Goal: Task Accomplishment & Management: Use online tool/utility

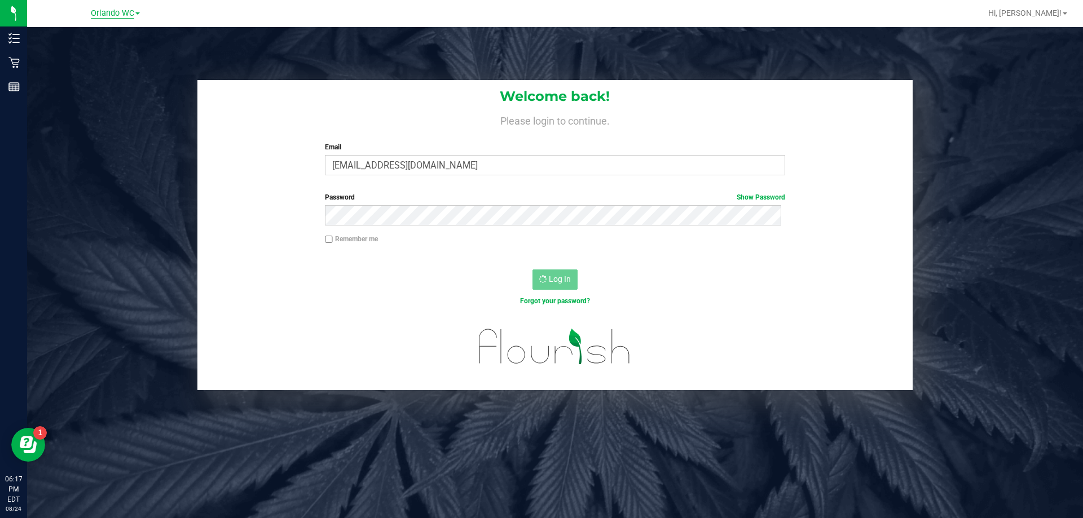
click at [116, 15] on span "Orlando WC" at bounding box center [112, 13] width 43 height 10
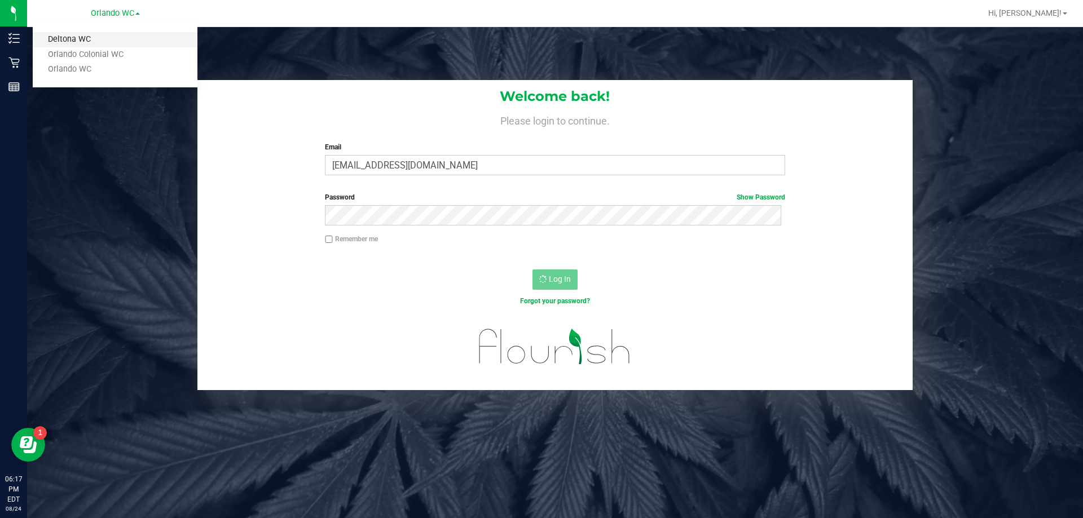
click at [87, 36] on link "Deltona WC" at bounding box center [115, 39] width 165 height 15
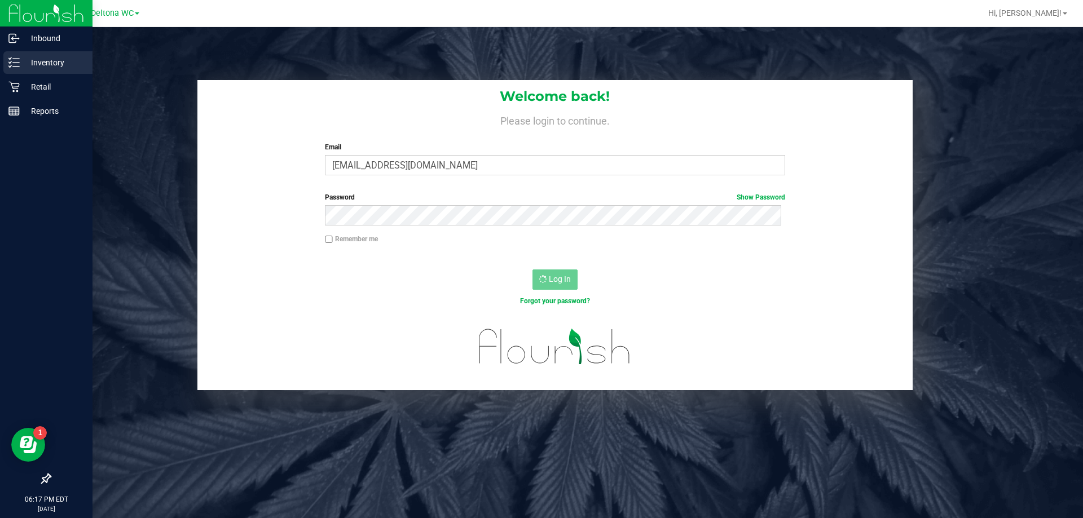
click at [38, 60] on p "Inventory" at bounding box center [54, 63] width 68 height 14
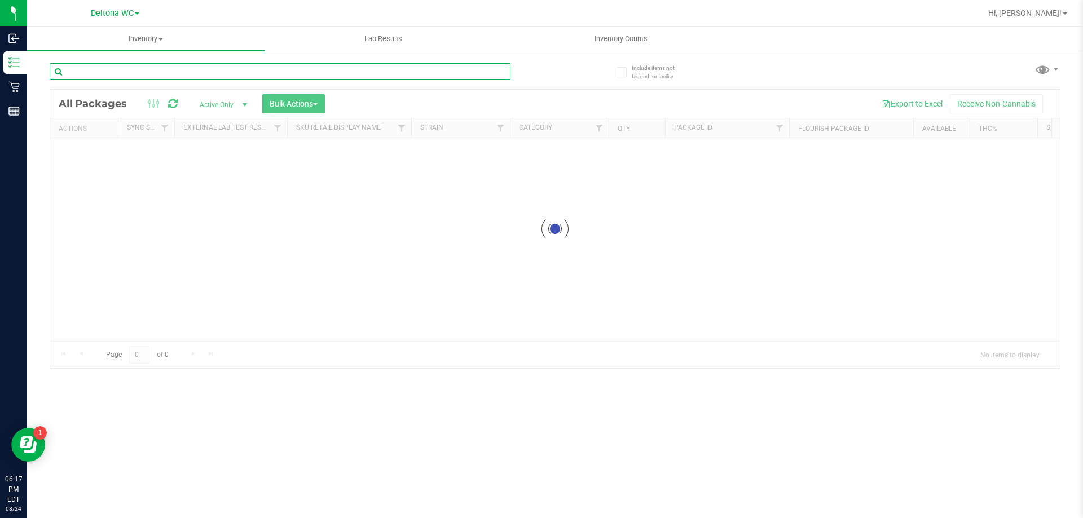
click at [223, 64] on input "text" at bounding box center [280, 71] width 461 height 17
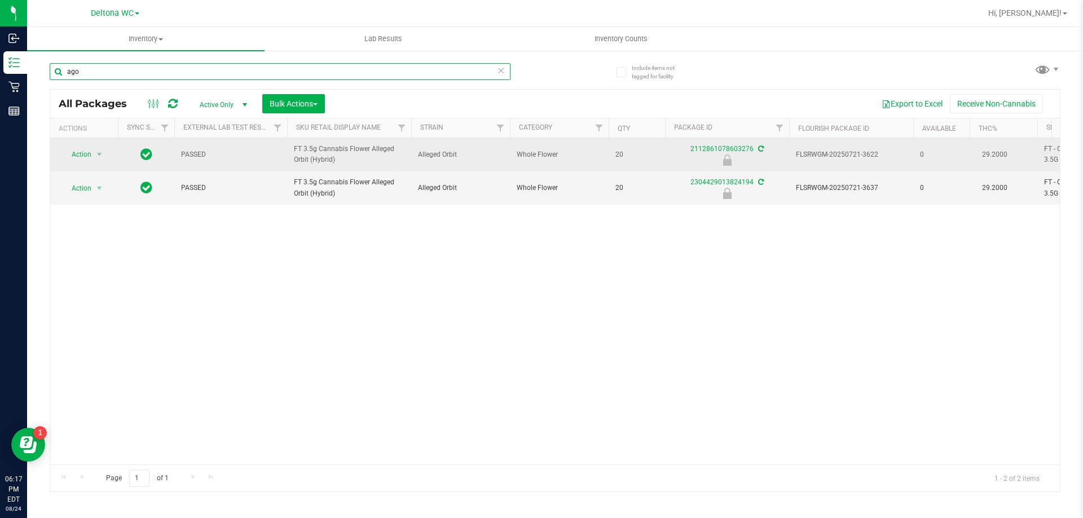
type input "ago"
click at [91, 154] on span "Action" at bounding box center [76, 155] width 30 height 16
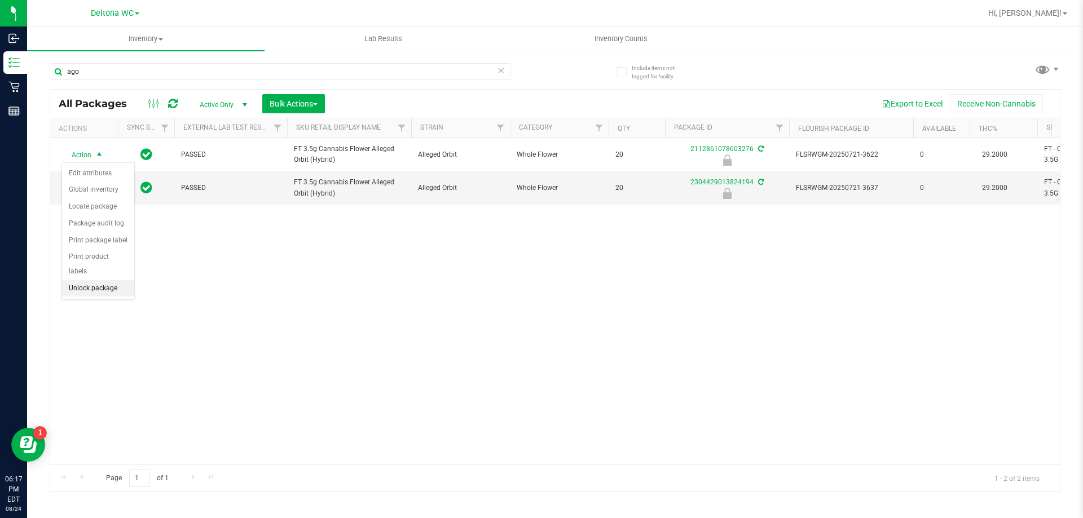
click at [86, 280] on li "Unlock package" at bounding box center [98, 288] width 72 height 17
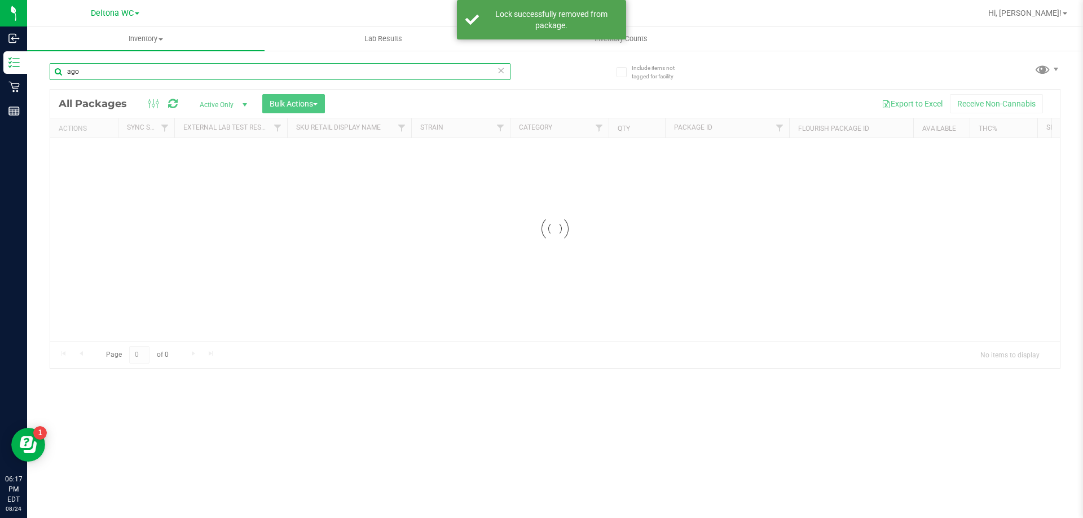
click at [161, 69] on div "Inventory All packages All inventory Waste log Create inventory Lab Results Inv…" at bounding box center [555, 272] width 1056 height 491
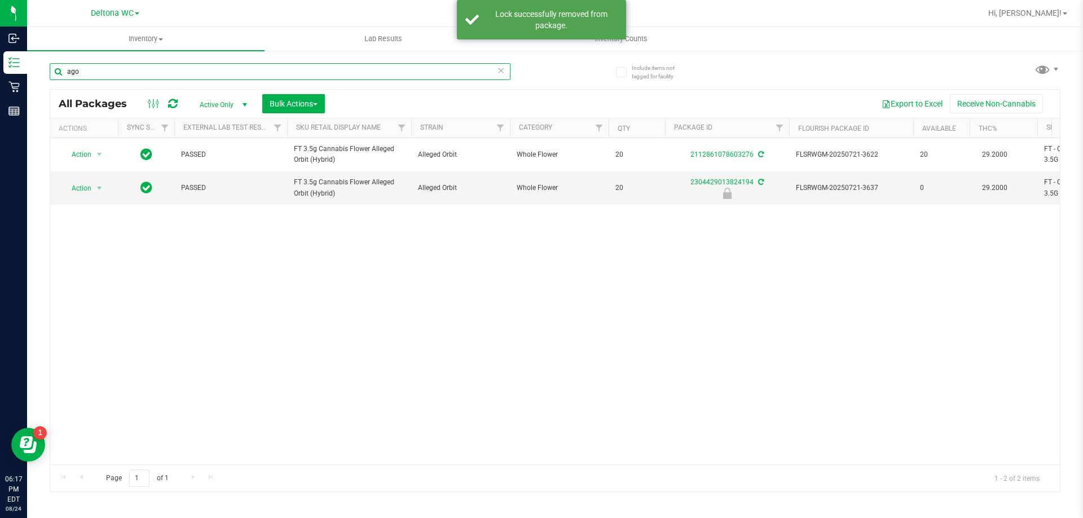
click at [155, 74] on input "ago" at bounding box center [280, 71] width 461 height 17
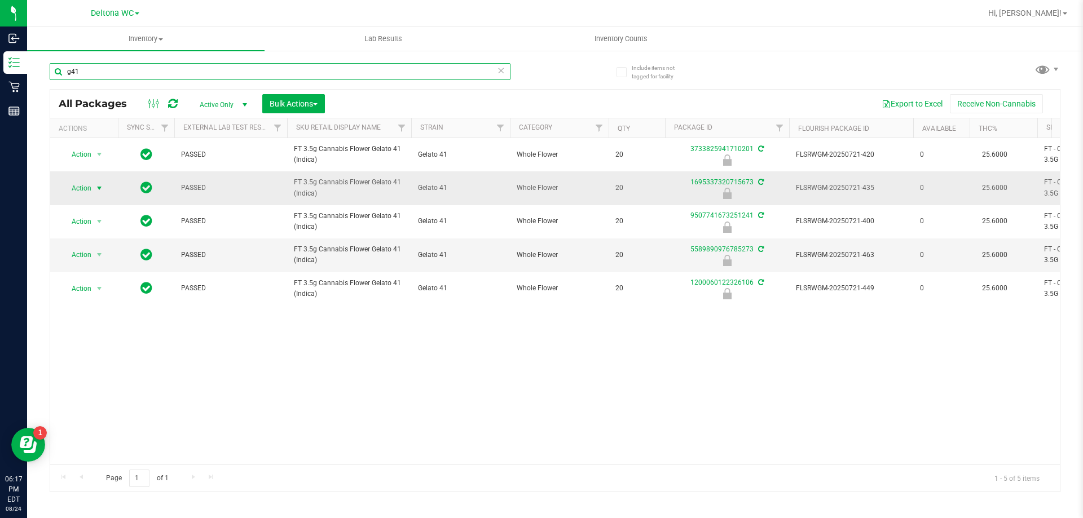
type input "g41"
click at [101, 190] on span "select" at bounding box center [99, 188] width 9 height 9
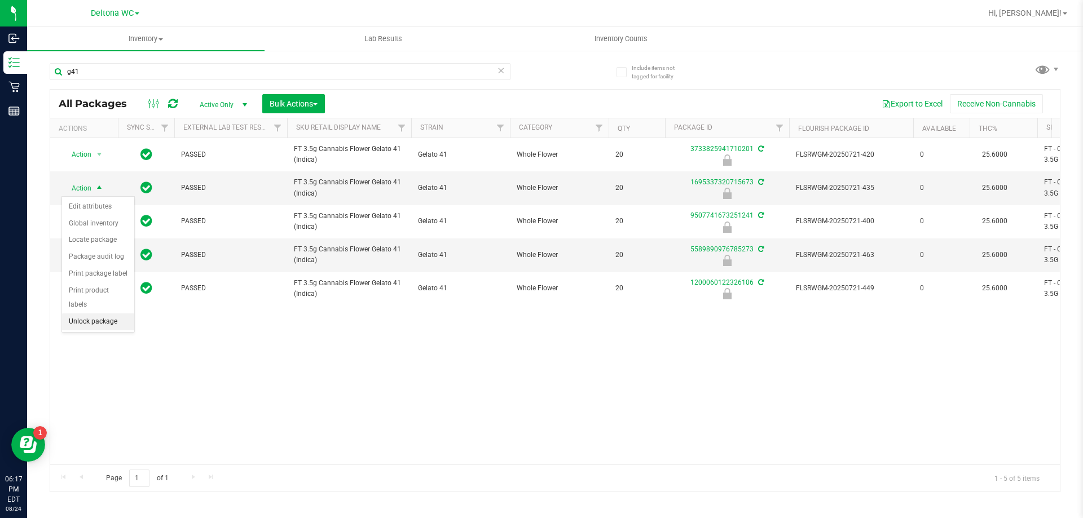
click at [86, 314] on li "Unlock package" at bounding box center [98, 322] width 72 height 17
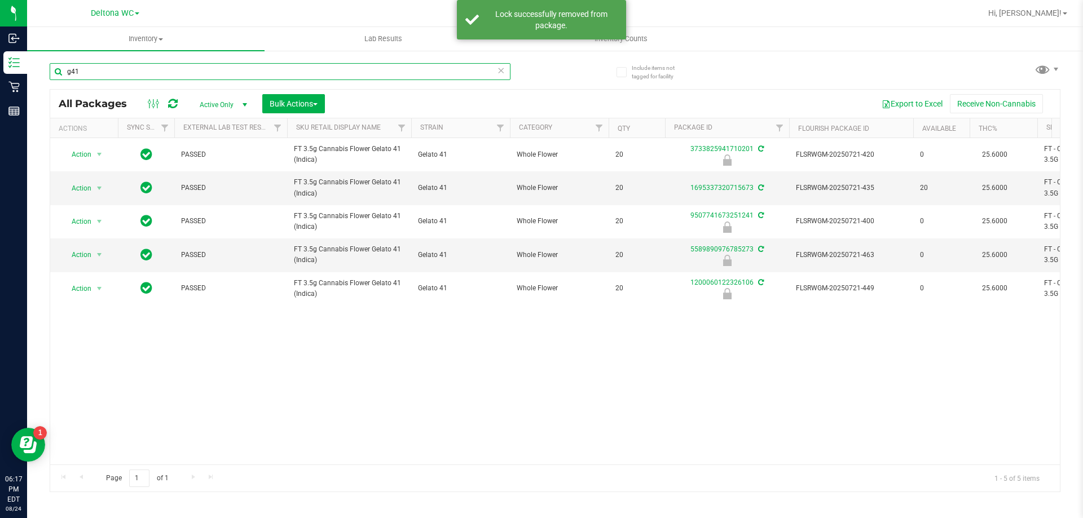
click at [174, 72] on input "g41" at bounding box center [280, 71] width 461 height 17
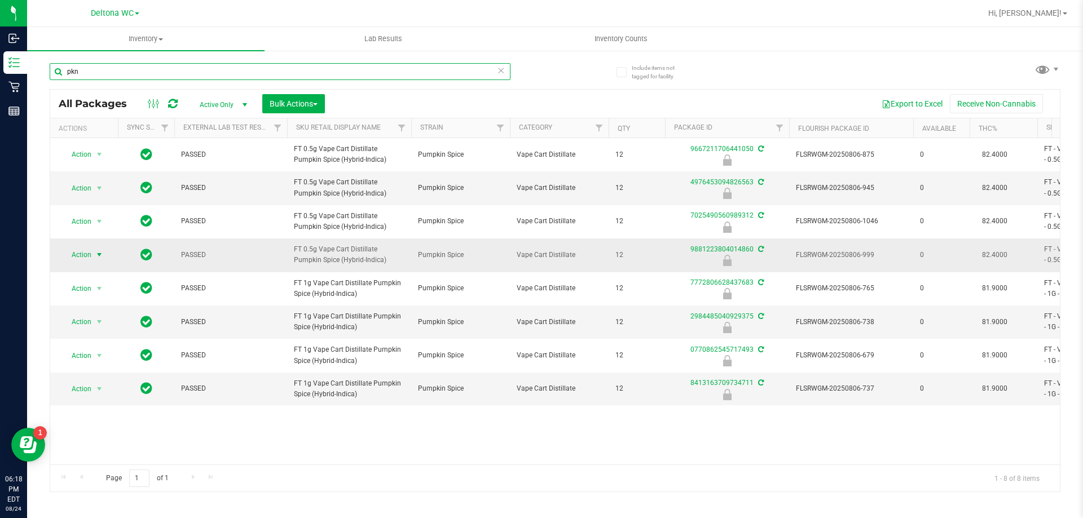
type input "pkn"
click at [89, 254] on span "Action" at bounding box center [76, 255] width 30 height 16
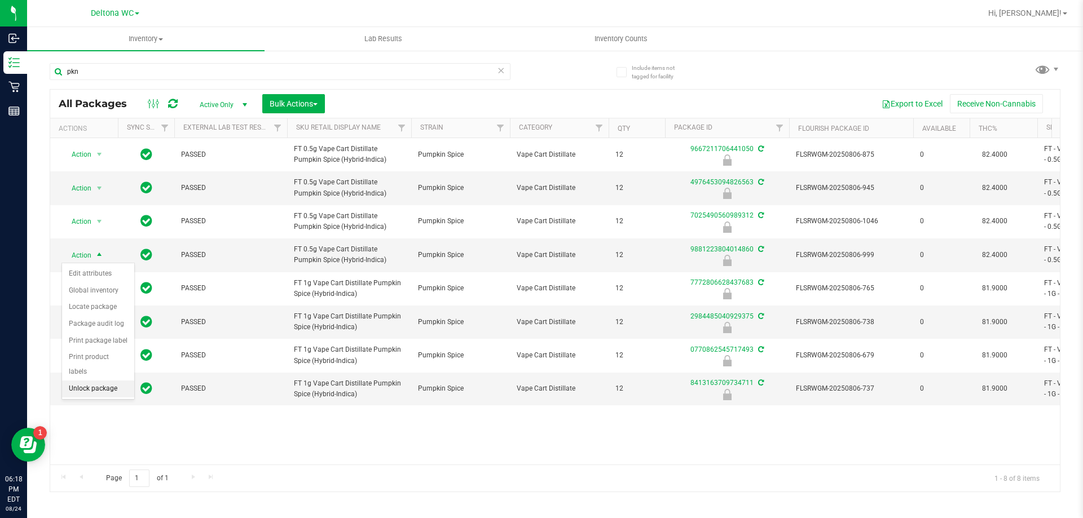
click at [93, 381] on li "Unlock package" at bounding box center [98, 389] width 72 height 17
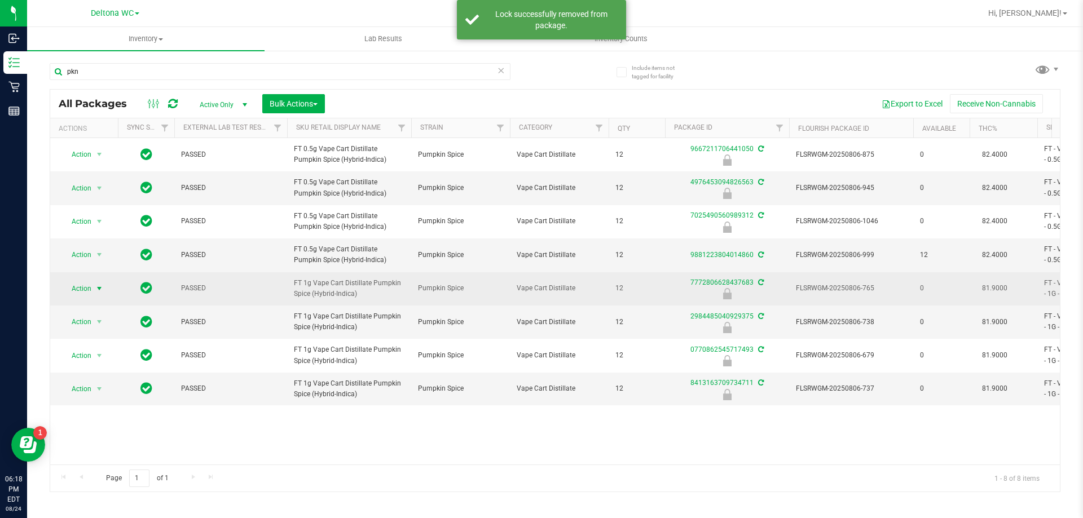
click at [89, 292] on span "Action" at bounding box center [76, 289] width 30 height 16
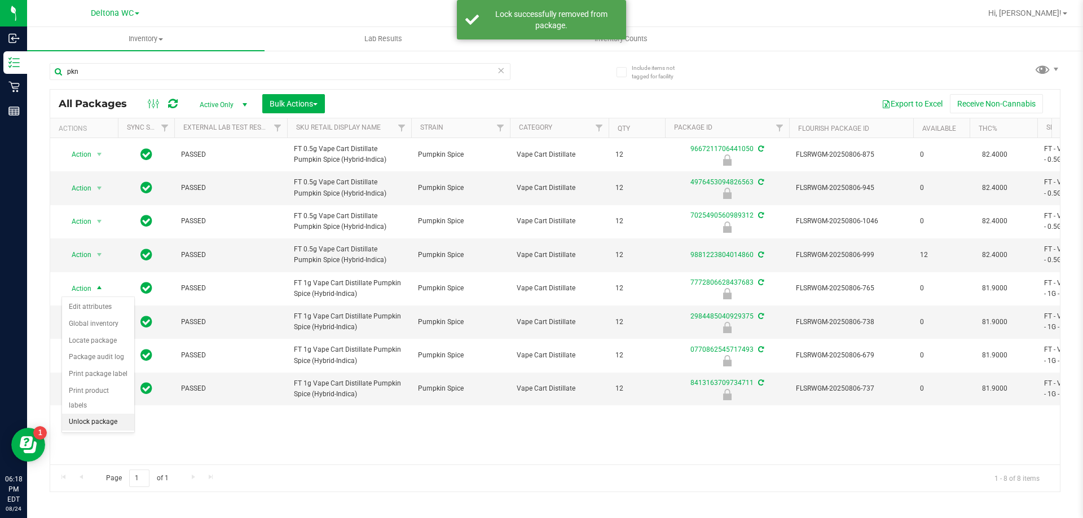
click at [95, 414] on li "Unlock package" at bounding box center [98, 422] width 72 height 17
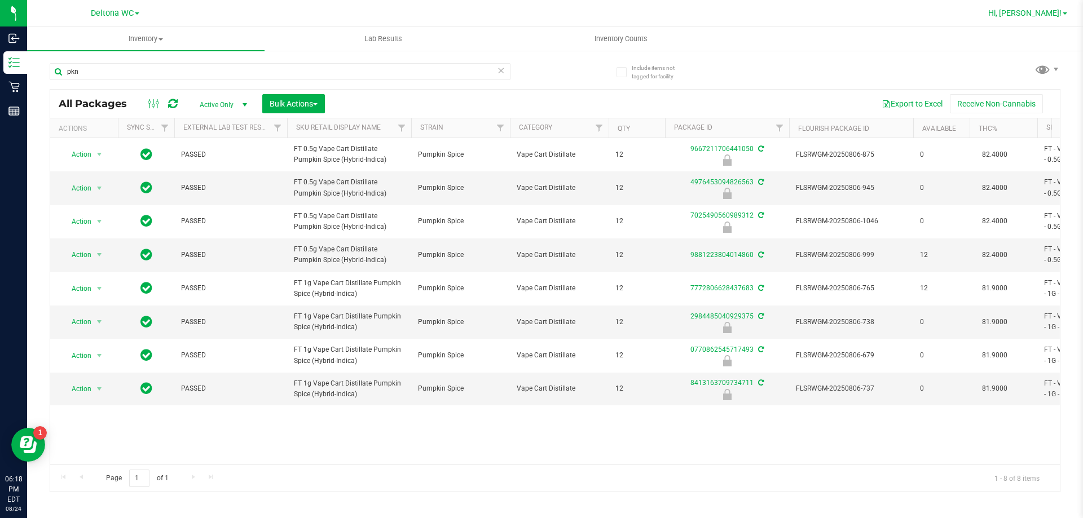
click at [1034, 16] on span "Hi, [PERSON_NAME]!" at bounding box center [1024, 12] width 73 height 9
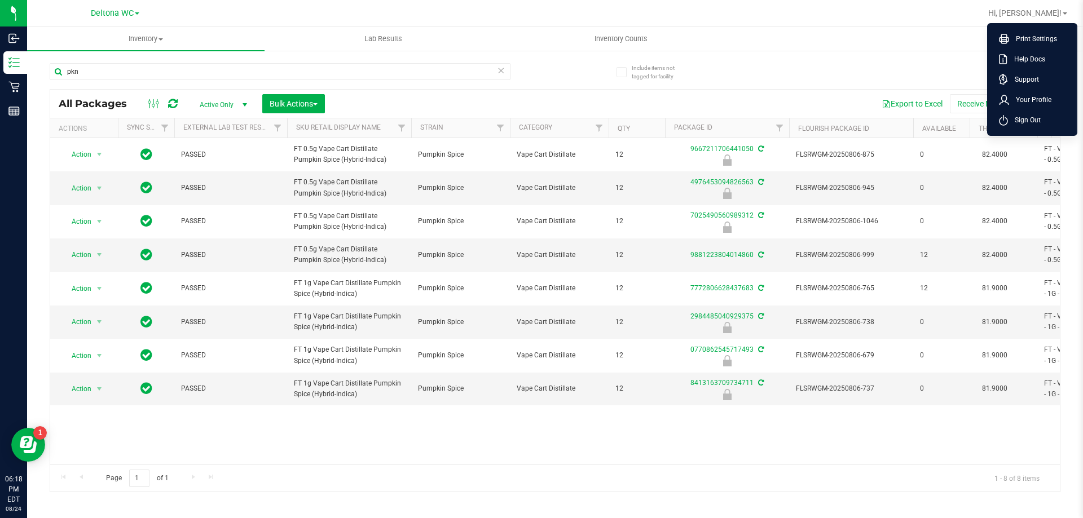
click at [1036, 120] on span "Sign Out" at bounding box center [1024, 120] width 33 height 11
